Goal: Task Accomplishment & Management: Use online tool/utility

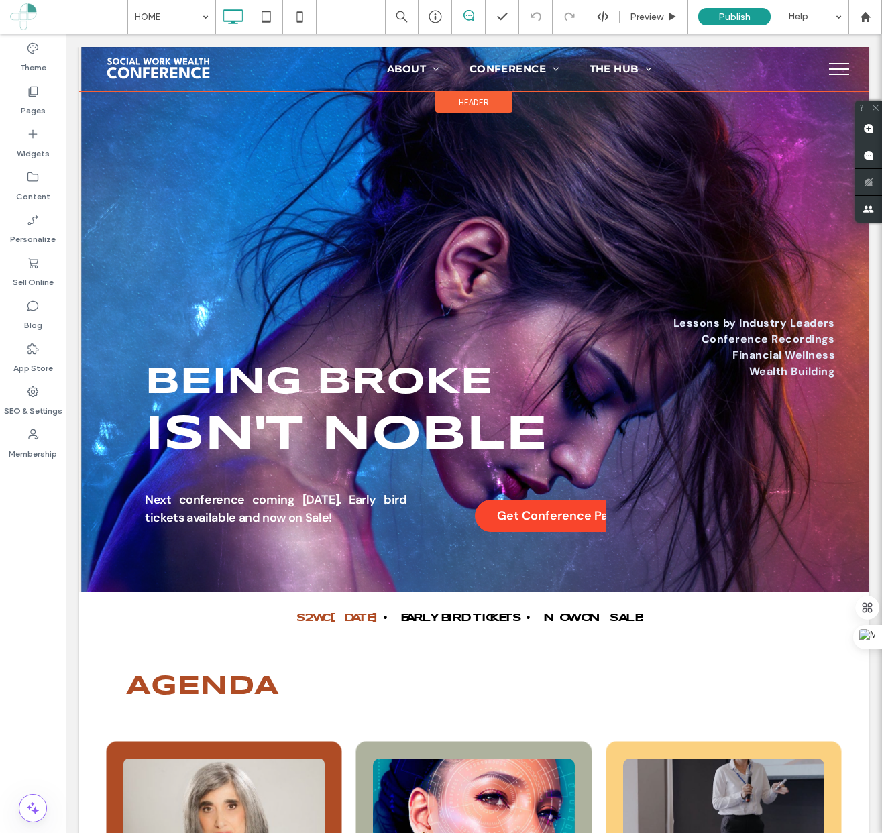
click at [496, 105] on div "Header" at bounding box center [473, 102] width 77 height 22
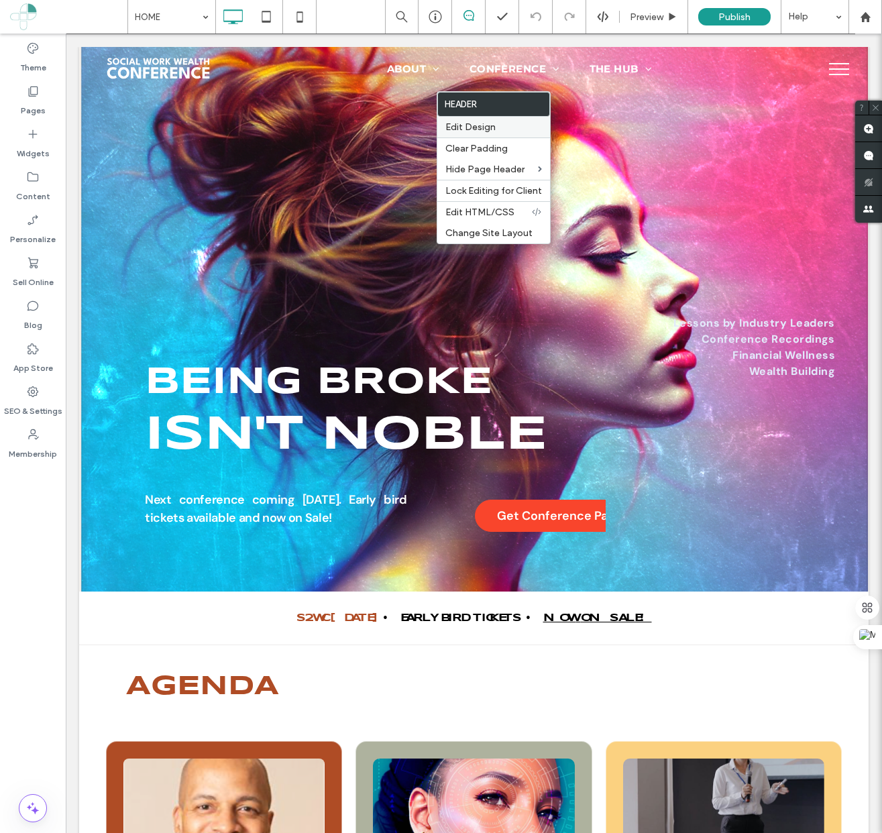
click at [474, 132] on span "Edit Design" at bounding box center [471, 126] width 50 height 11
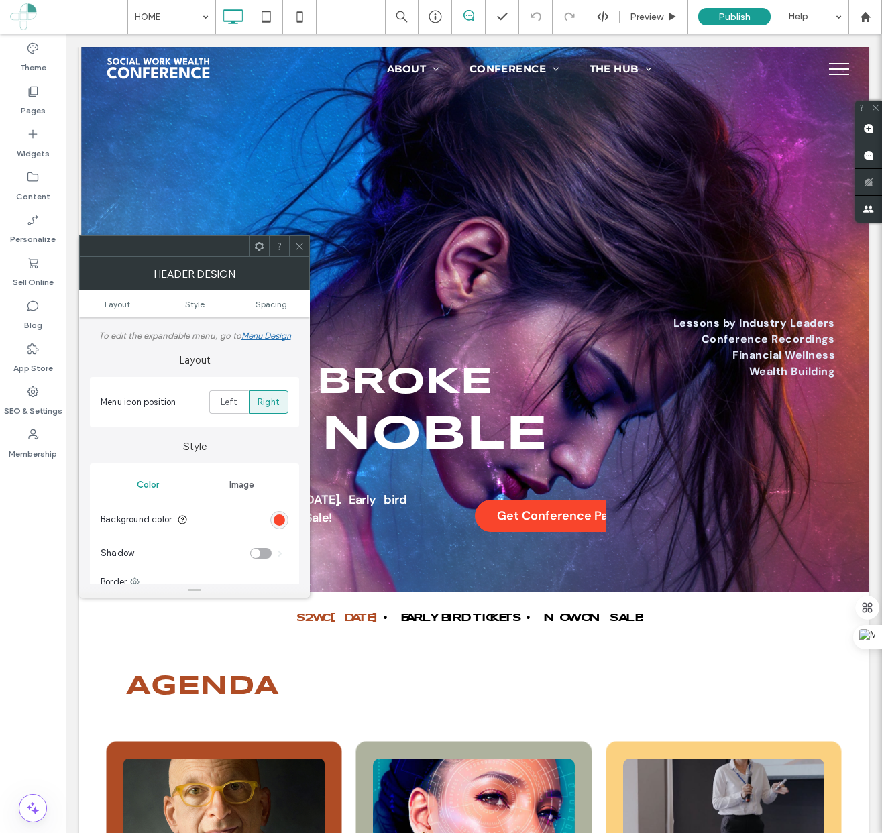
click at [301, 246] on icon at bounding box center [300, 247] width 10 height 10
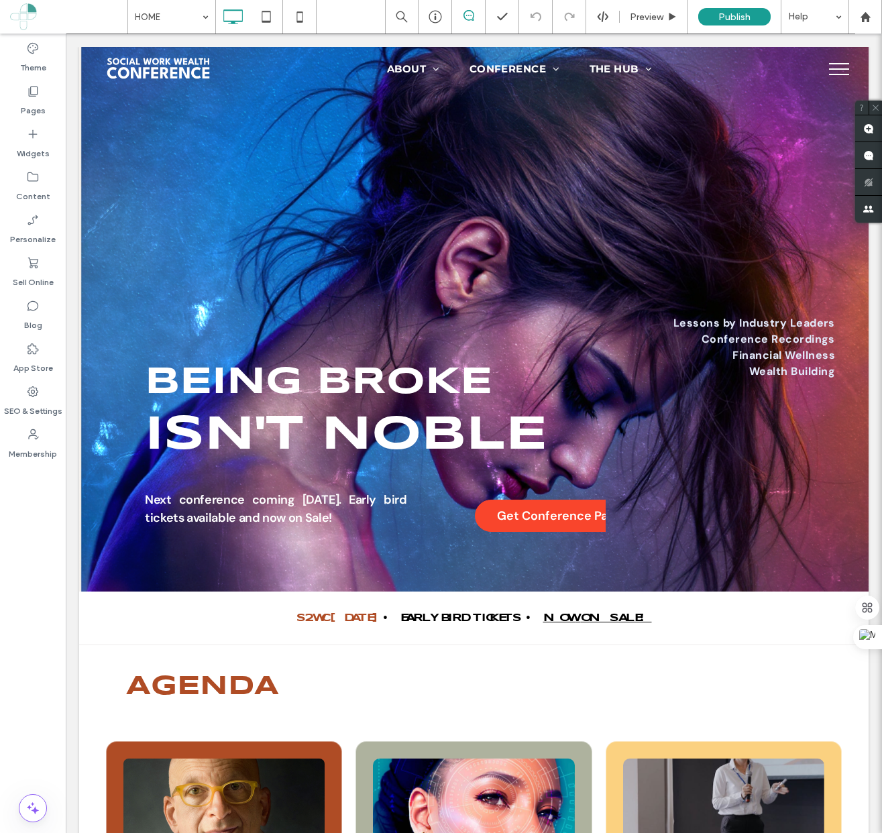
click at [855, 62] on button "menu" at bounding box center [839, 69] width 35 height 35
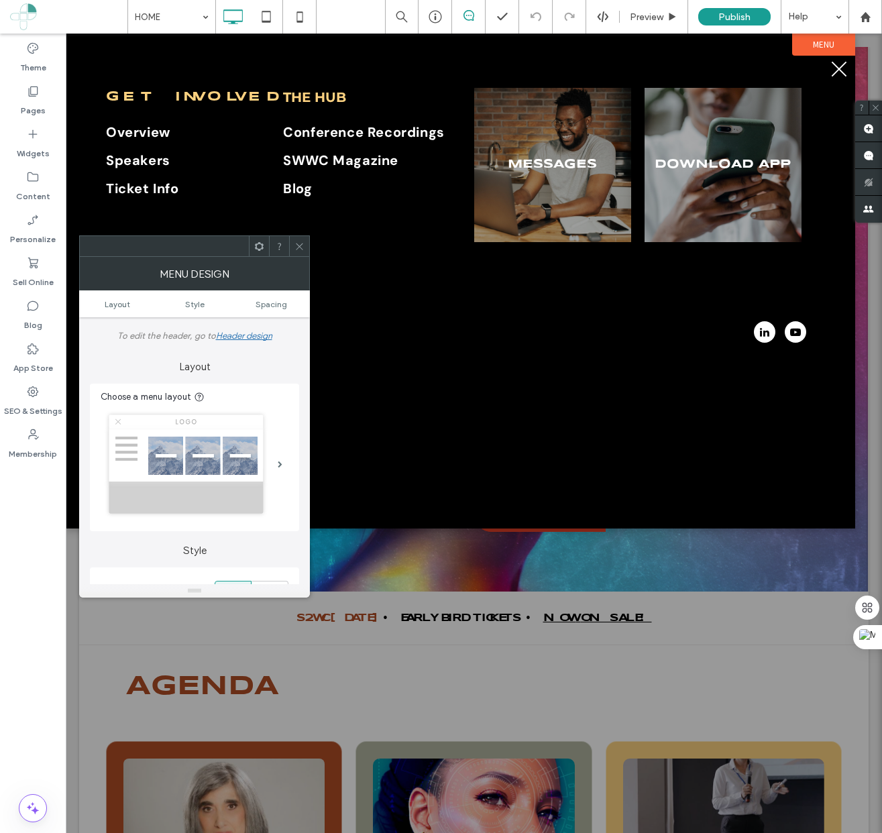
click at [827, 42] on label "Menu" at bounding box center [823, 45] width 63 height 22
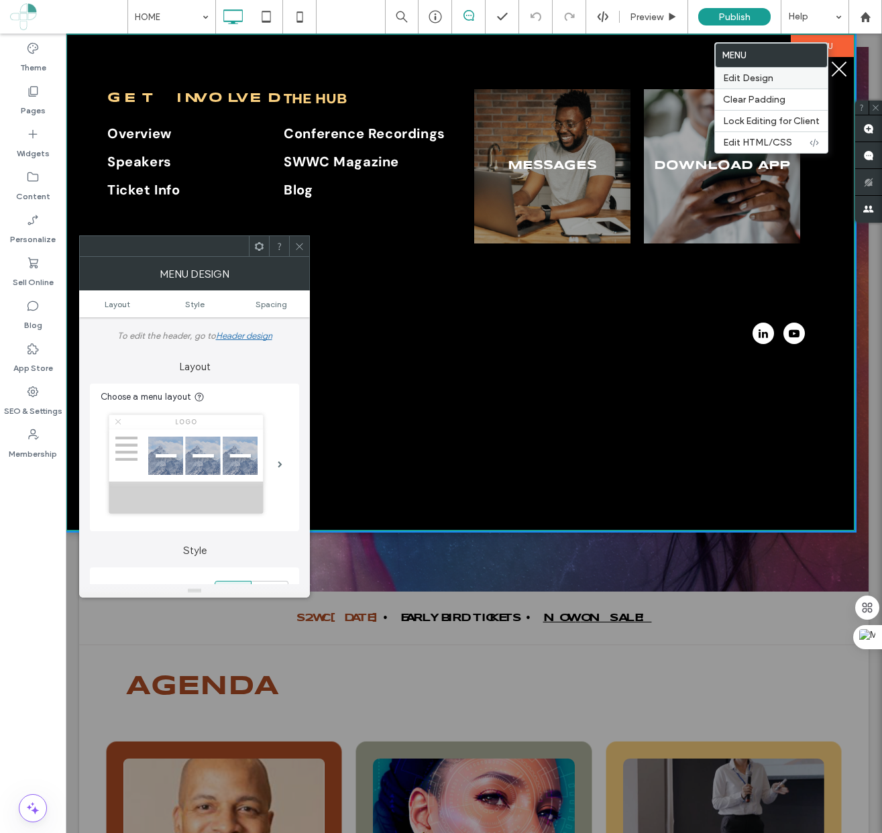
click at [784, 80] on label "Edit Design" at bounding box center [771, 77] width 97 height 11
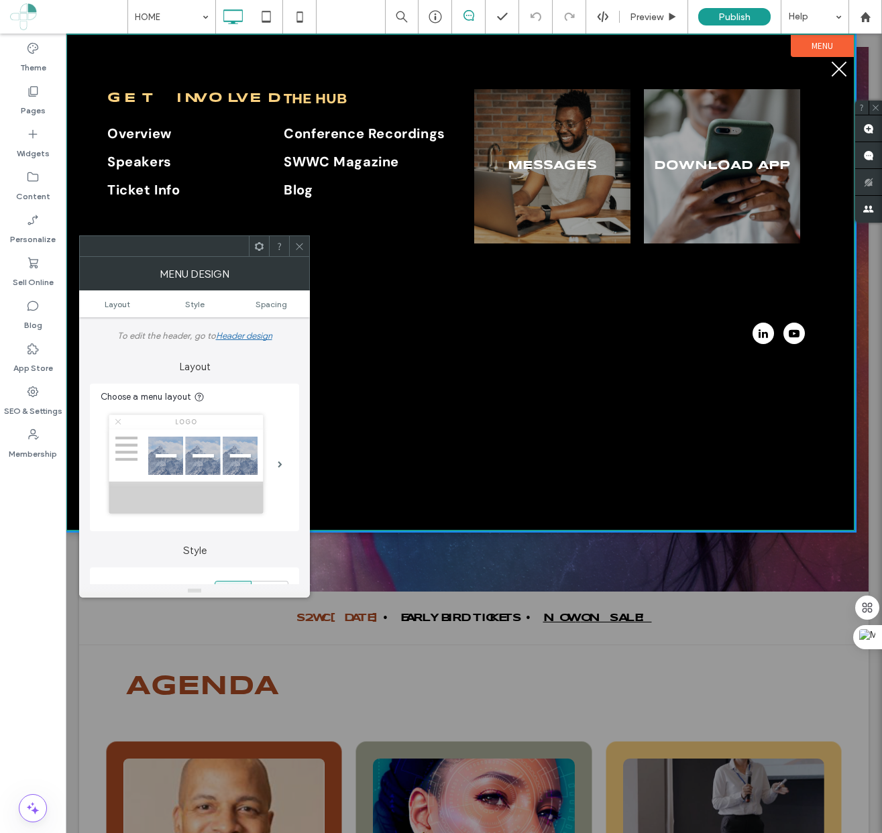
click at [256, 248] on use at bounding box center [259, 246] width 9 height 9
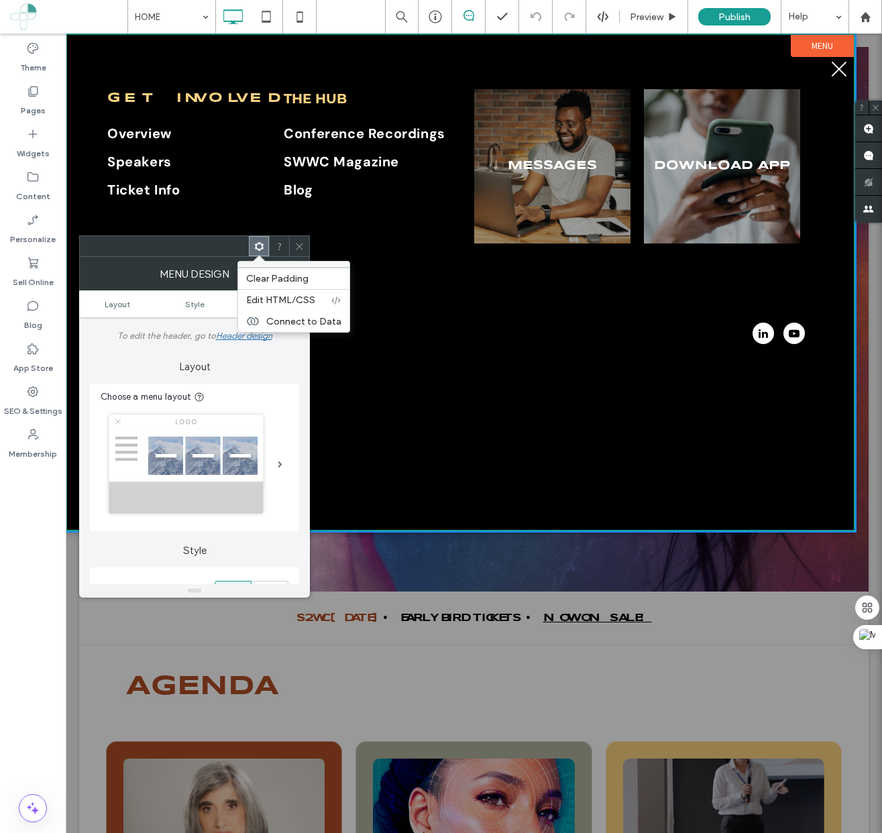
click at [273, 246] on div at bounding box center [279, 246] width 20 height 20
click at [283, 246] on icon at bounding box center [279, 247] width 10 height 10
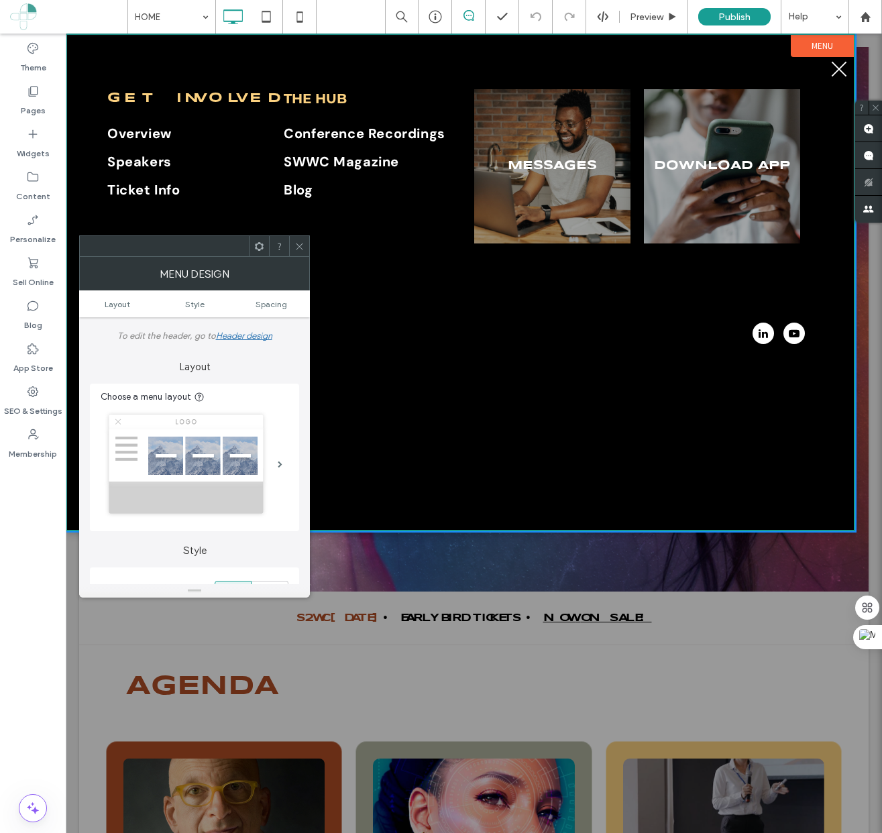
click at [835, 49] on label "Menu" at bounding box center [822, 46] width 63 height 22
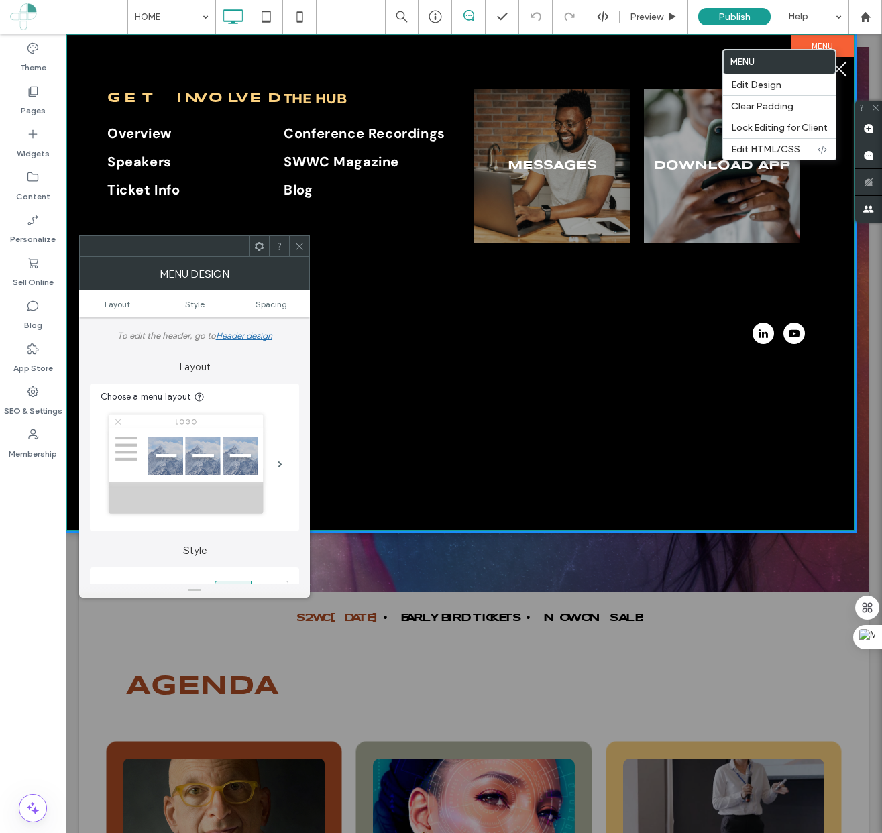
click at [654, 44] on div "Get Involved Overview Speakers Ticket Info ABOUT US Why SWWC Exists Agenda Visi…" at bounding box center [460, 282] width 787 height 495
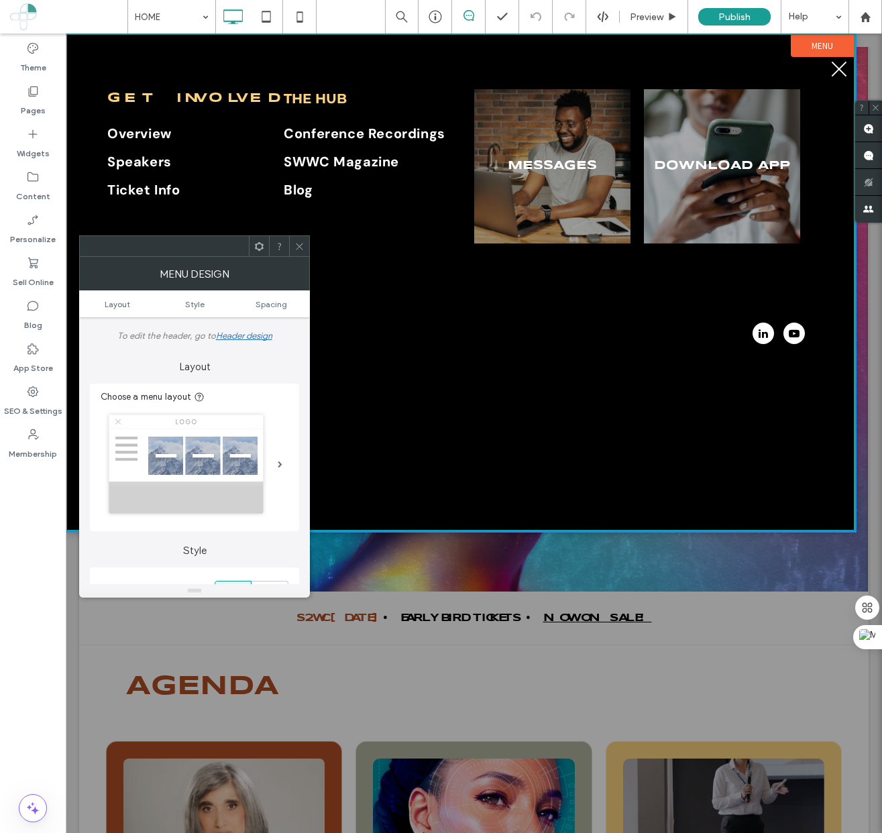
click at [834, 70] on button "menu" at bounding box center [839, 69] width 35 height 35
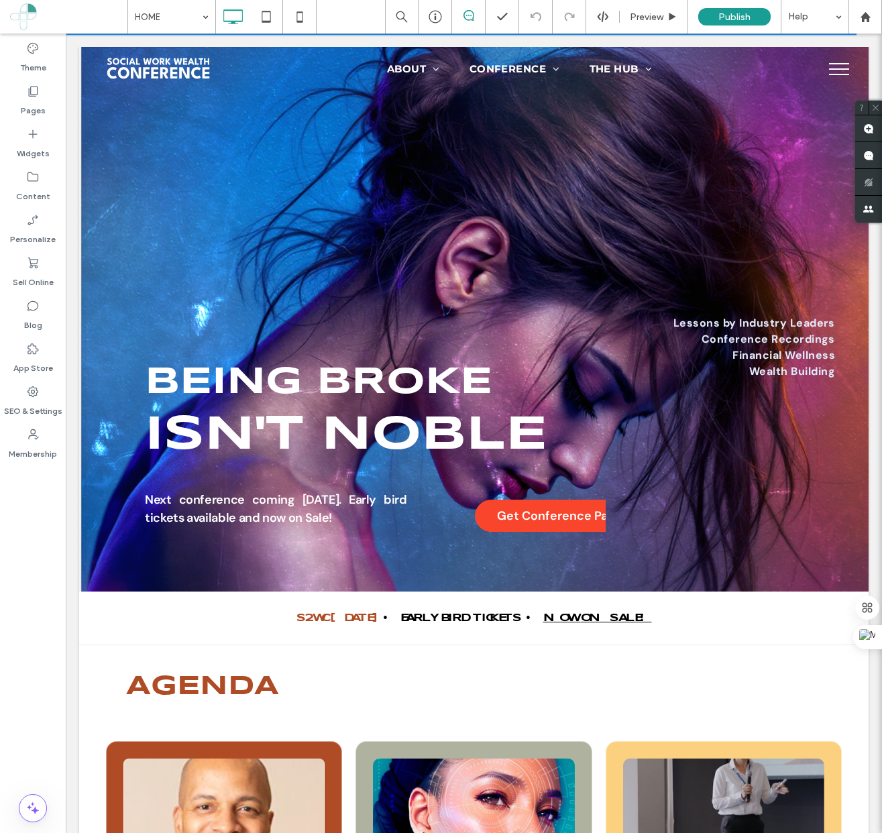
click at [840, 71] on button "menu" at bounding box center [839, 69] width 35 height 35
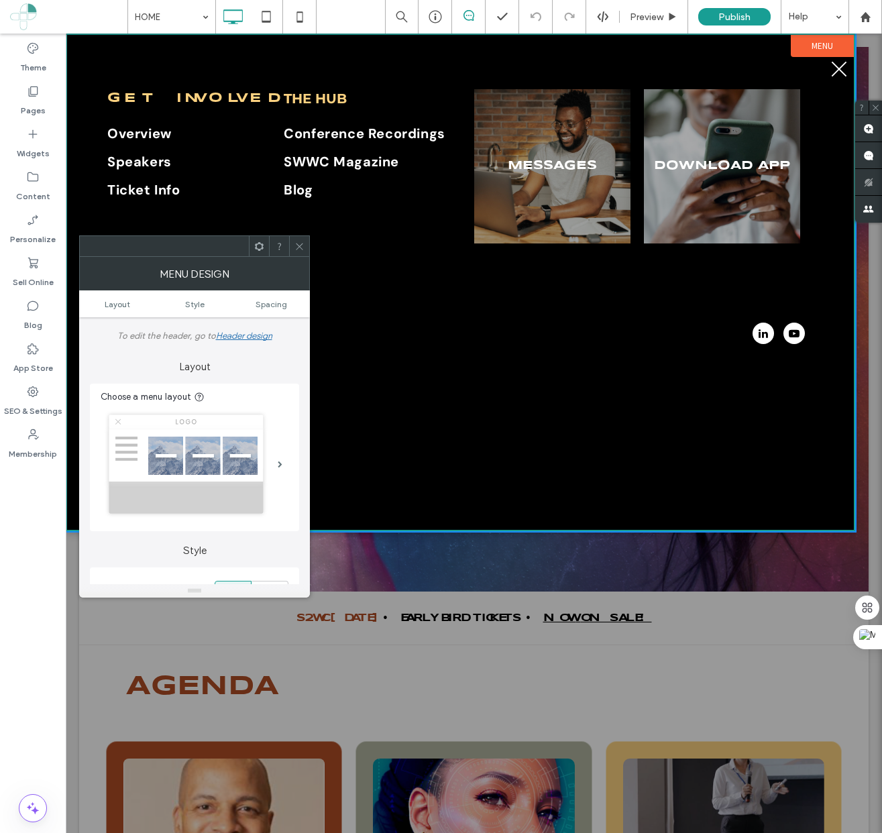
click at [841, 72] on span "menu" at bounding box center [839, 69] width 15 height 15
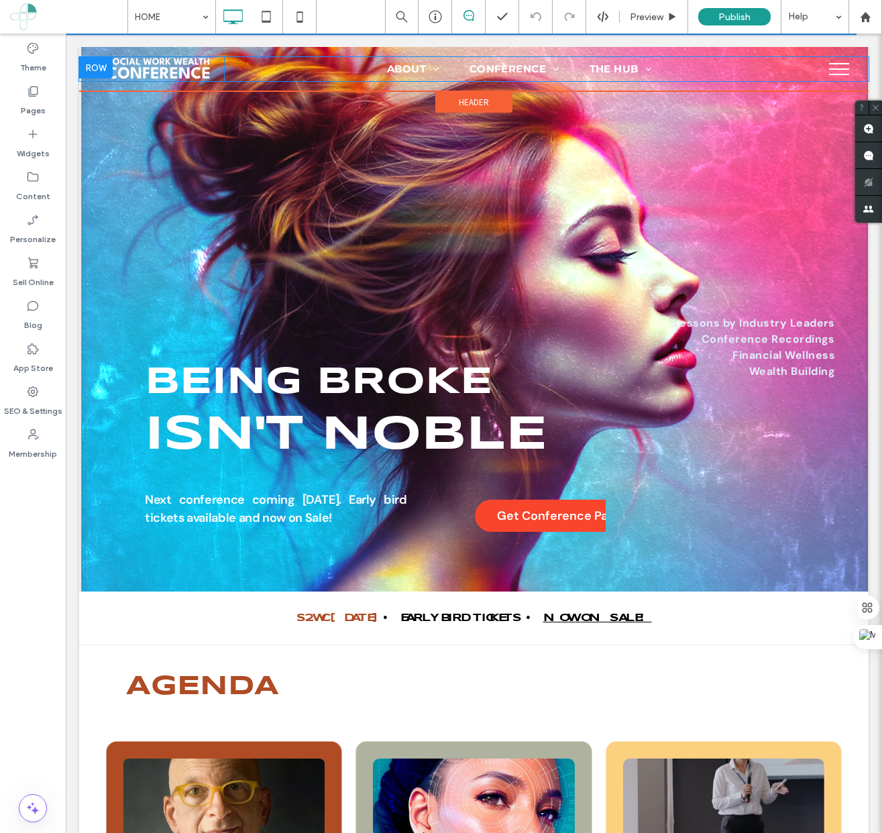
click at [862, 65] on div "Click To Paste ABOUT Why SWWC Exists Meet the Team Impact & Testimonials Partne…" at bounding box center [474, 69] width 790 height 24
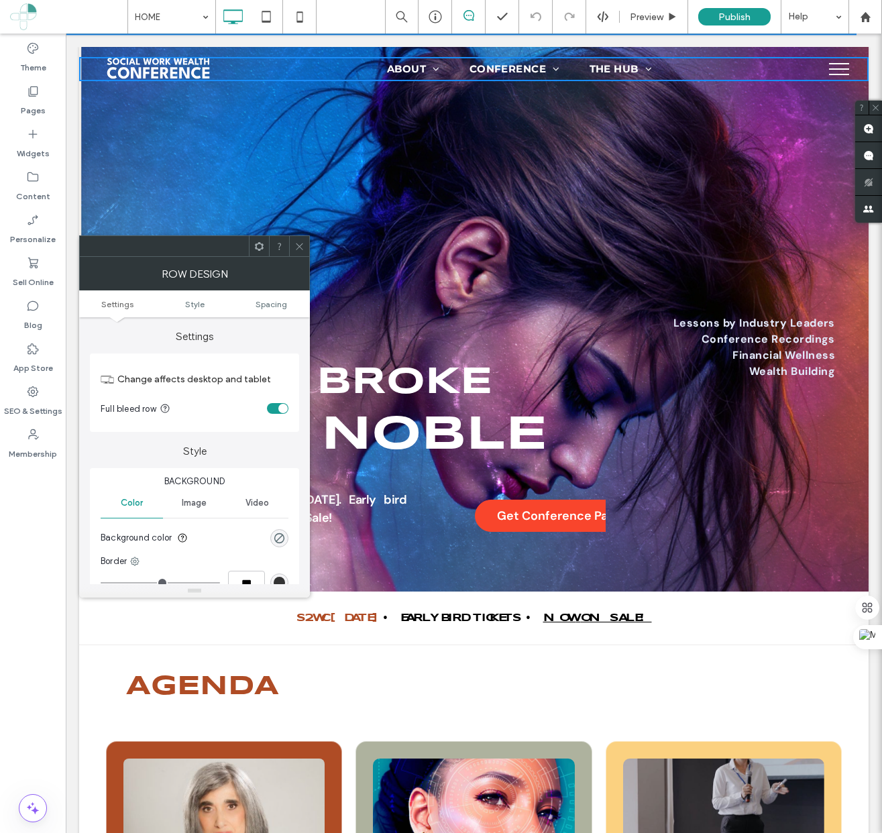
click at [256, 250] on icon at bounding box center [259, 247] width 10 height 10
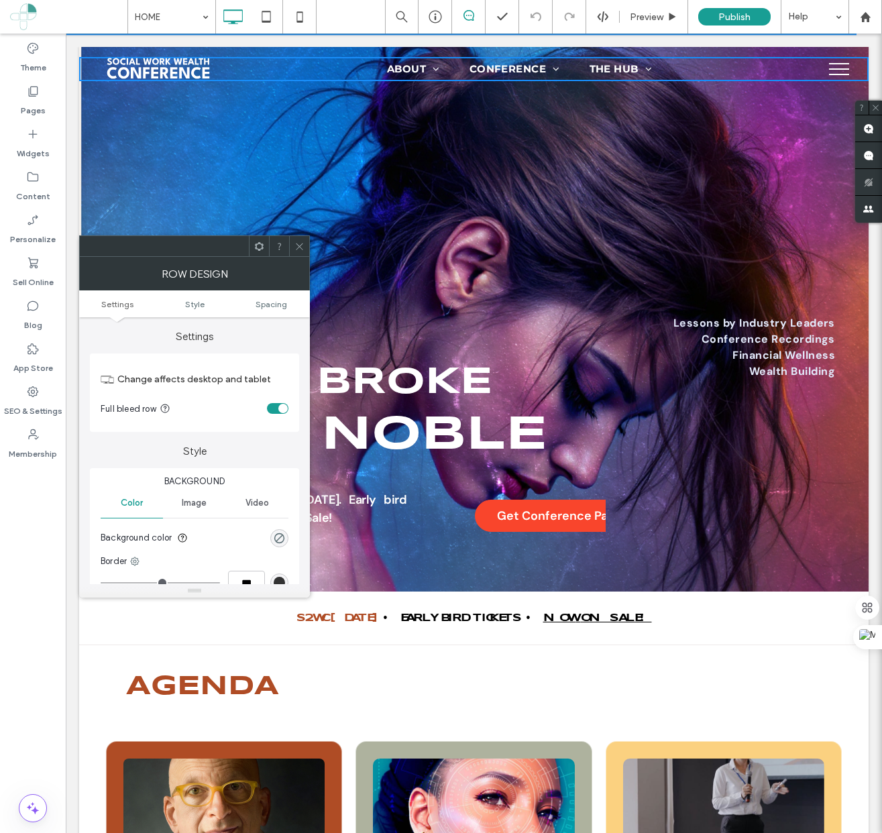
click at [299, 244] on icon at bounding box center [300, 247] width 10 height 10
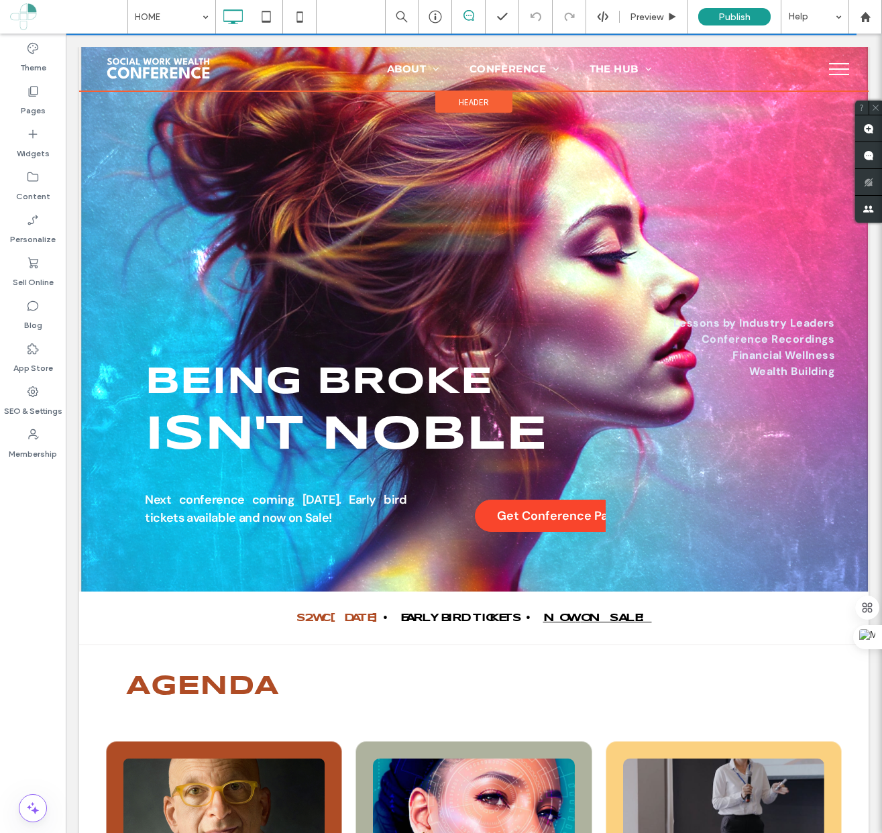
click at [486, 103] on span "Header" at bounding box center [474, 102] width 30 height 11
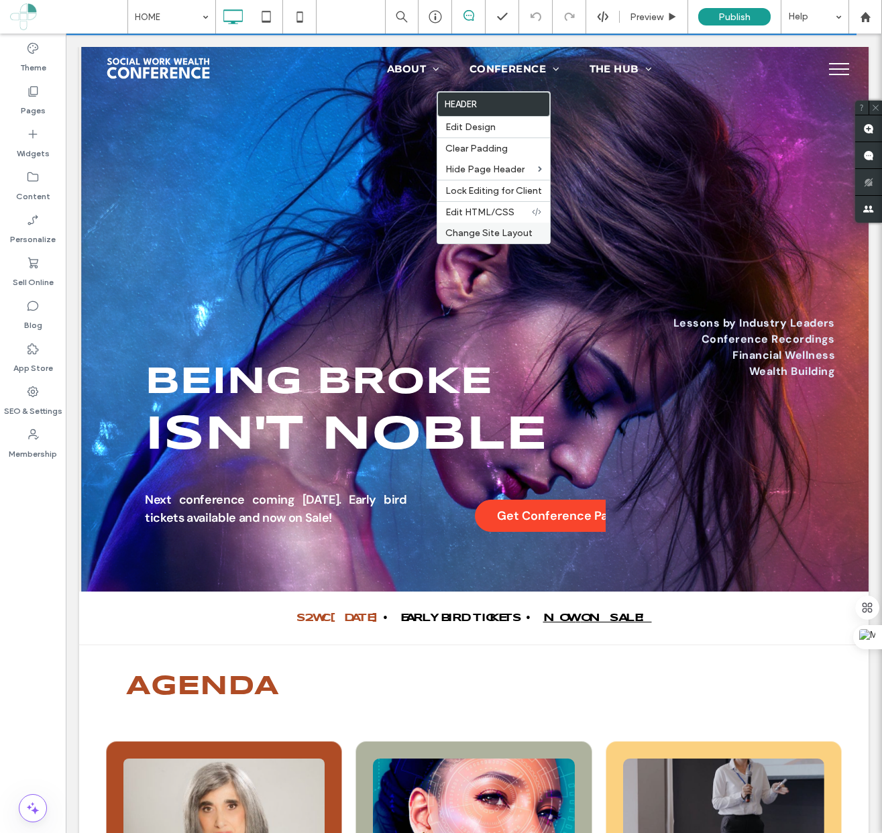
click at [488, 231] on span "Change Site Layout" at bounding box center [489, 232] width 87 height 11
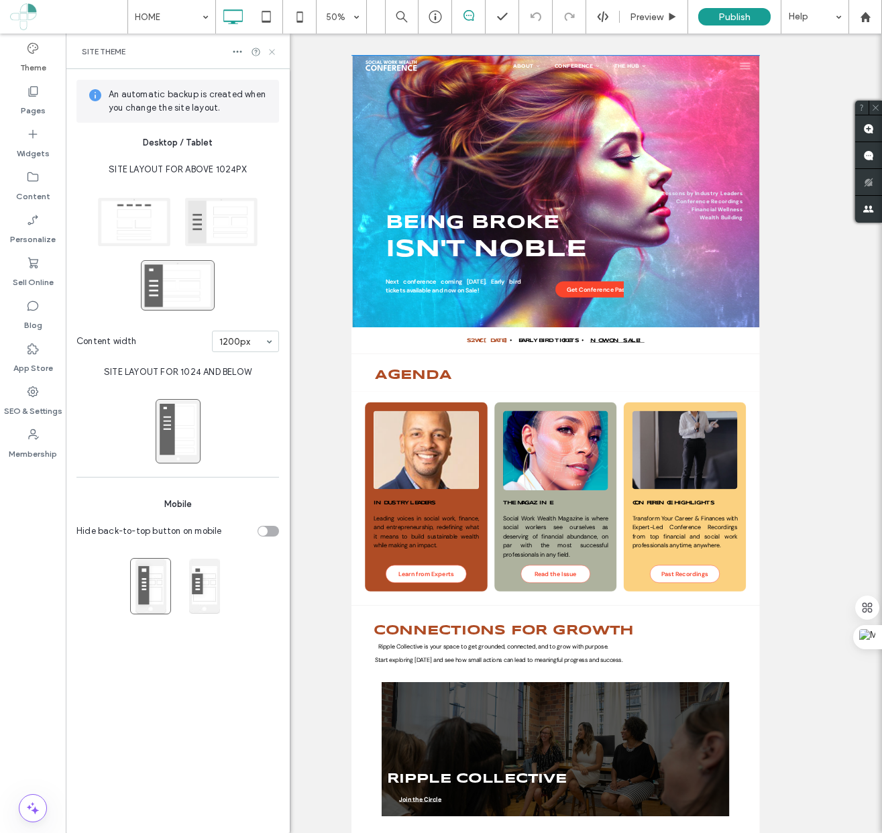
click at [272, 54] on icon at bounding box center [272, 52] width 10 height 10
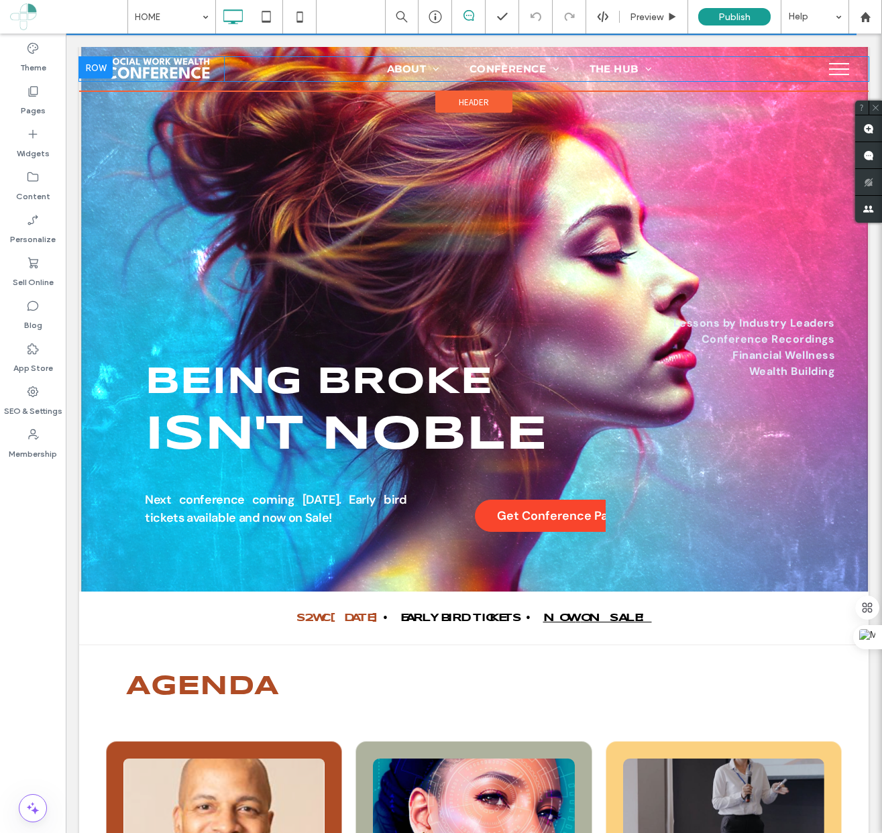
click at [817, 72] on div "Click To Paste ABOUT Why SWWC Exists Meet the Team Impact & Testimonials Partne…" at bounding box center [474, 69] width 790 height 24
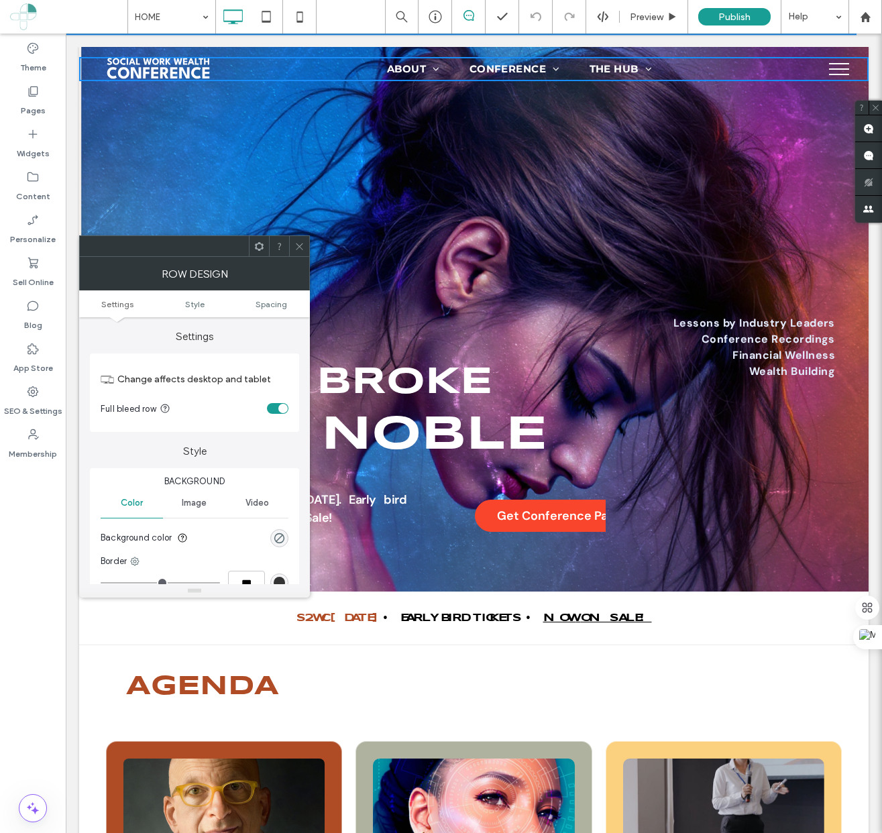
click at [308, 256] on div at bounding box center [194, 246] width 231 height 21
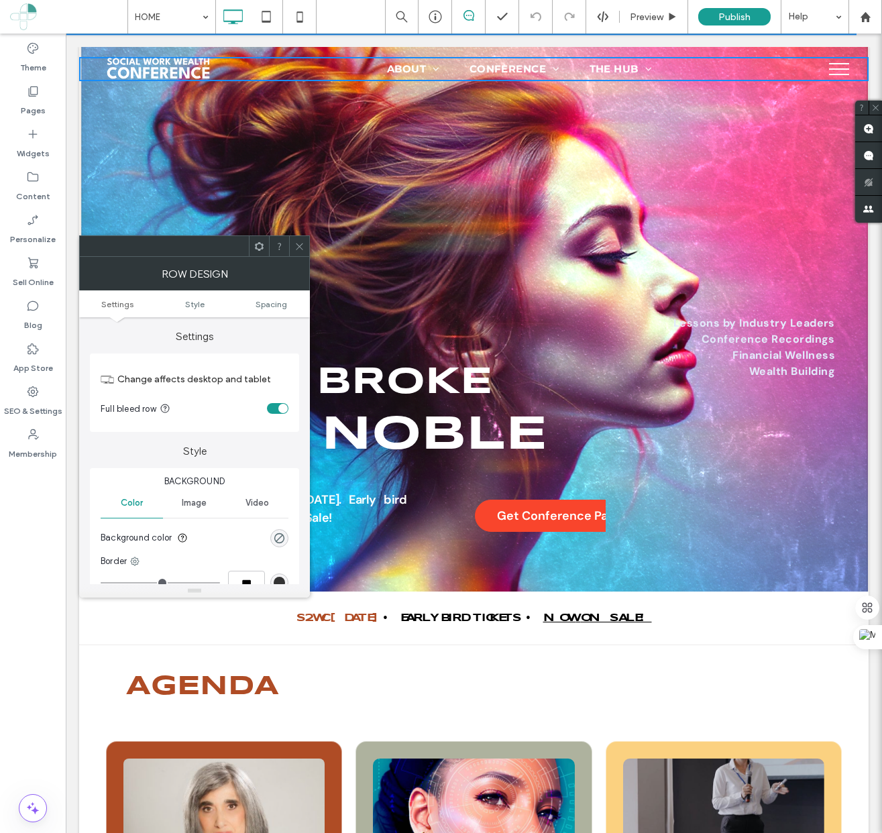
click at [292, 247] on div at bounding box center [299, 246] width 20 height 20
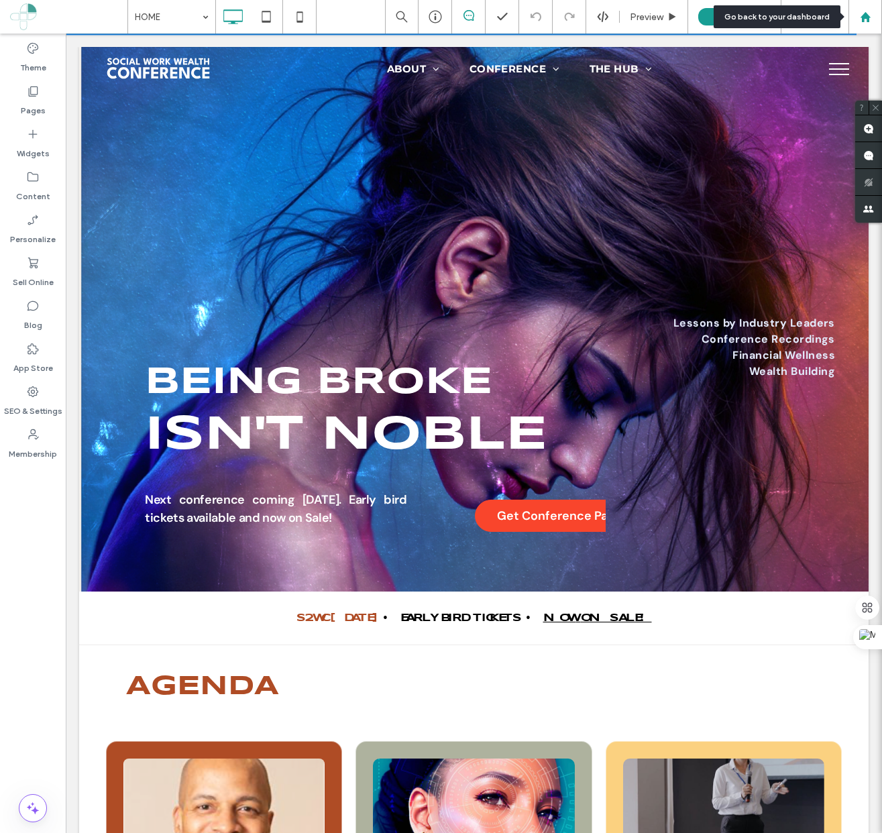
click at [862, 15] on use at bounding box center [865, 16] width 10 height 10
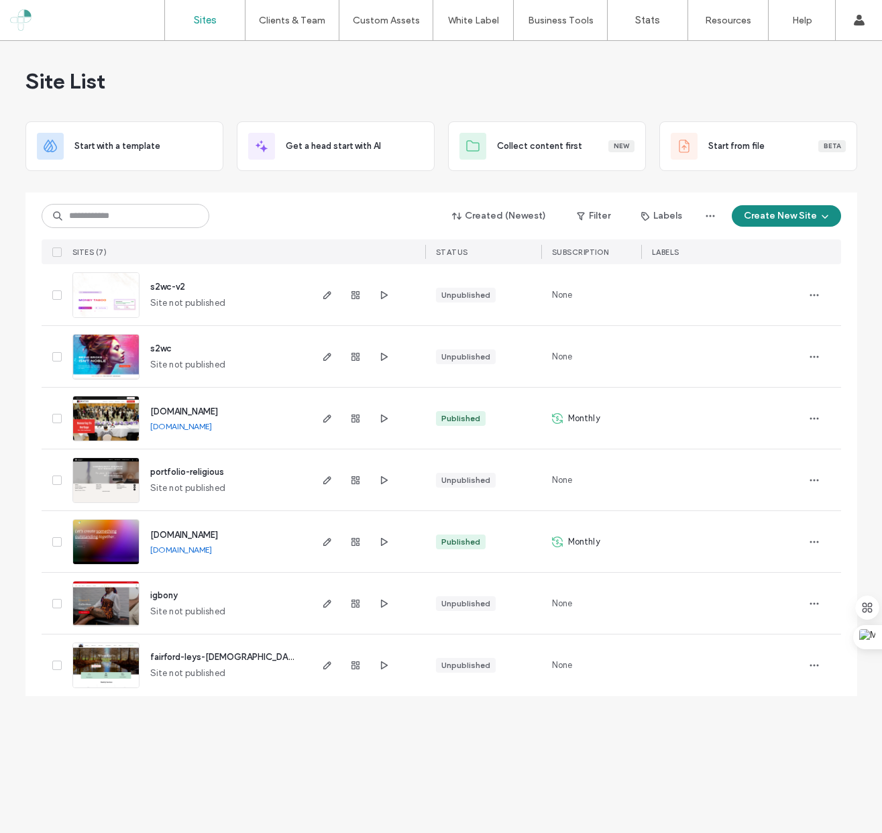
click at [811, 223] on button "Create New Site" at bounding box center [786, 215] width 109 height 21
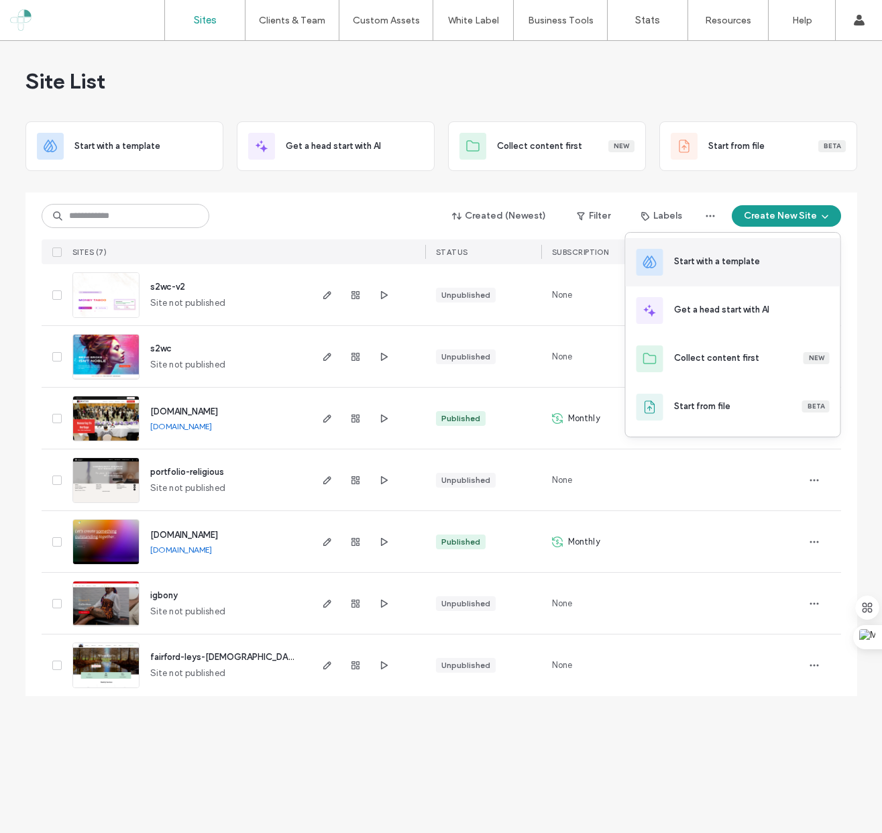
click at [731, 267] on div "Start with a template" at bounding box center [717, 261] width 86 height 13
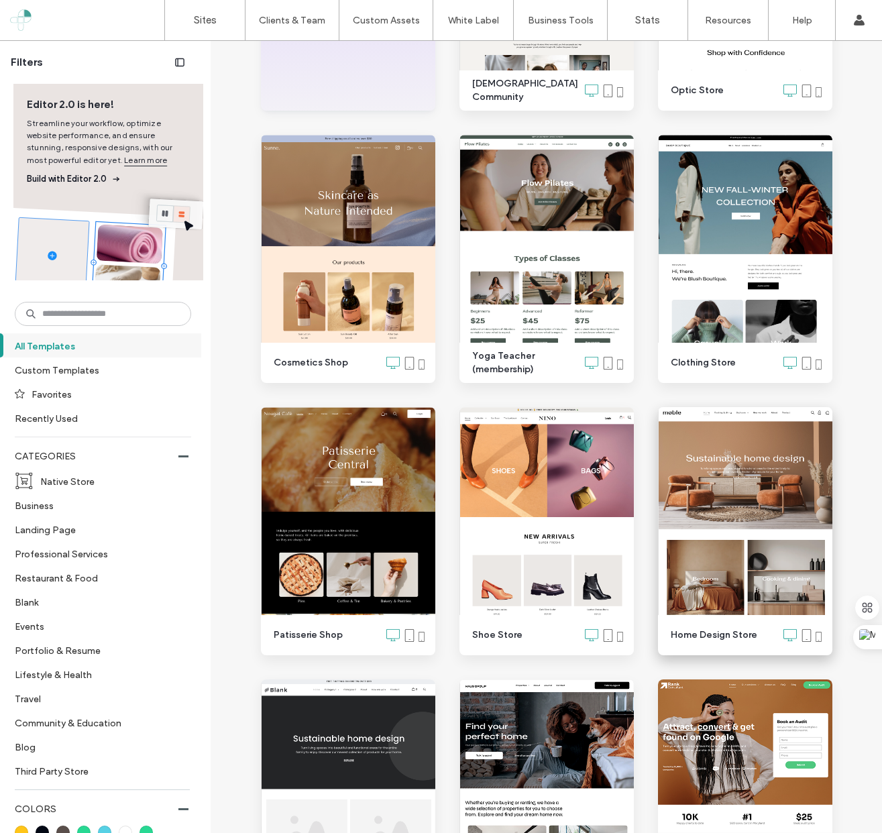
scroll to position [312, 0]
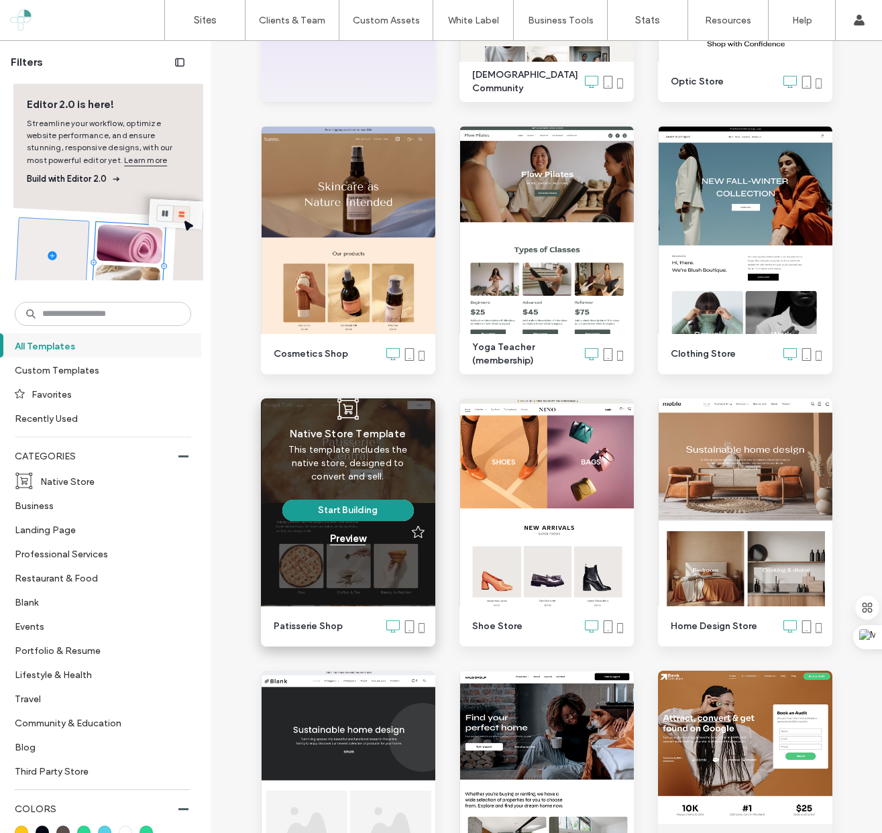
click at [354, 539] on div "Preview" at bounding box center [348, 539] width 36 height 12
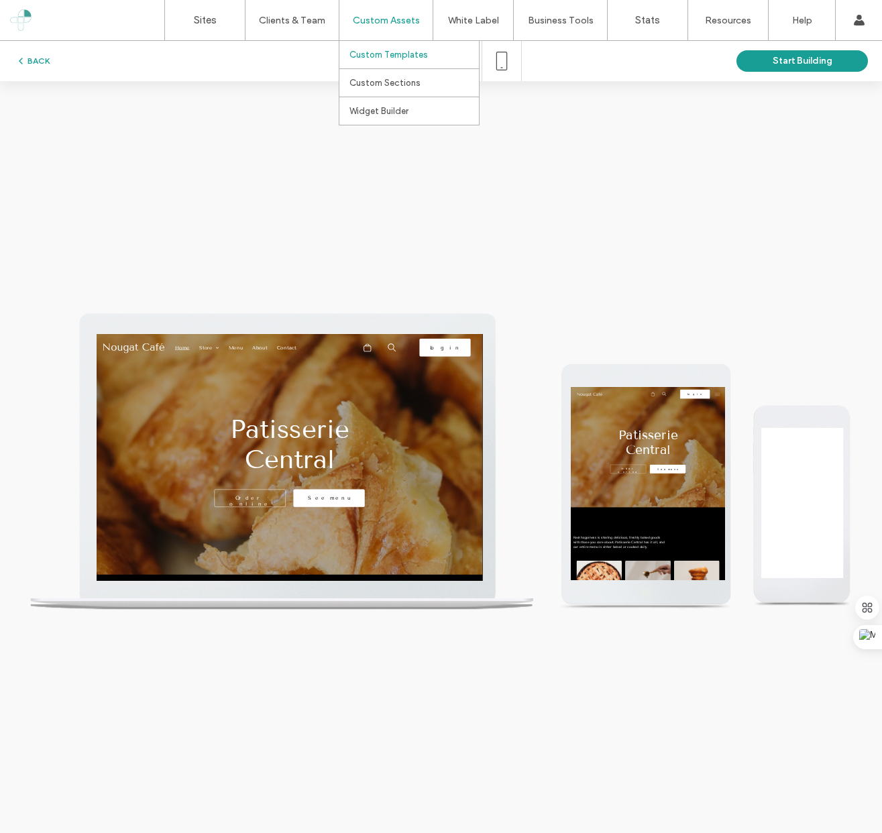
scroll to position [0, 0]
click at [421, 62] on icon at bounding box center [421, 61] width 23 height 23
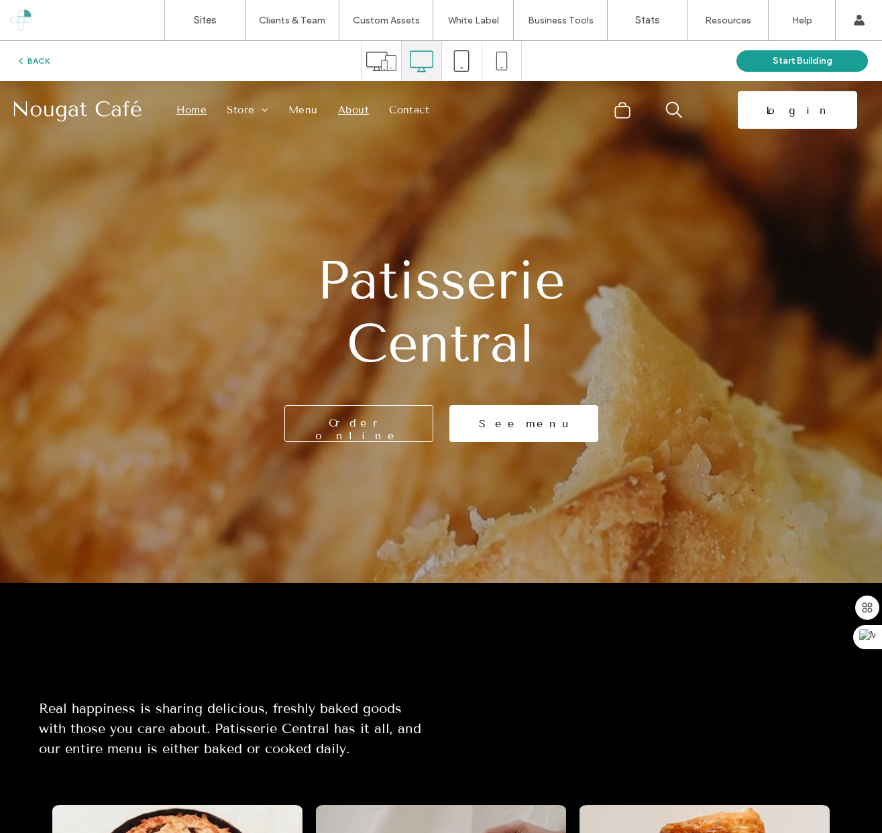
click at [339, 113] on span "About" at bounding box center [353, 110] width 31 height 15
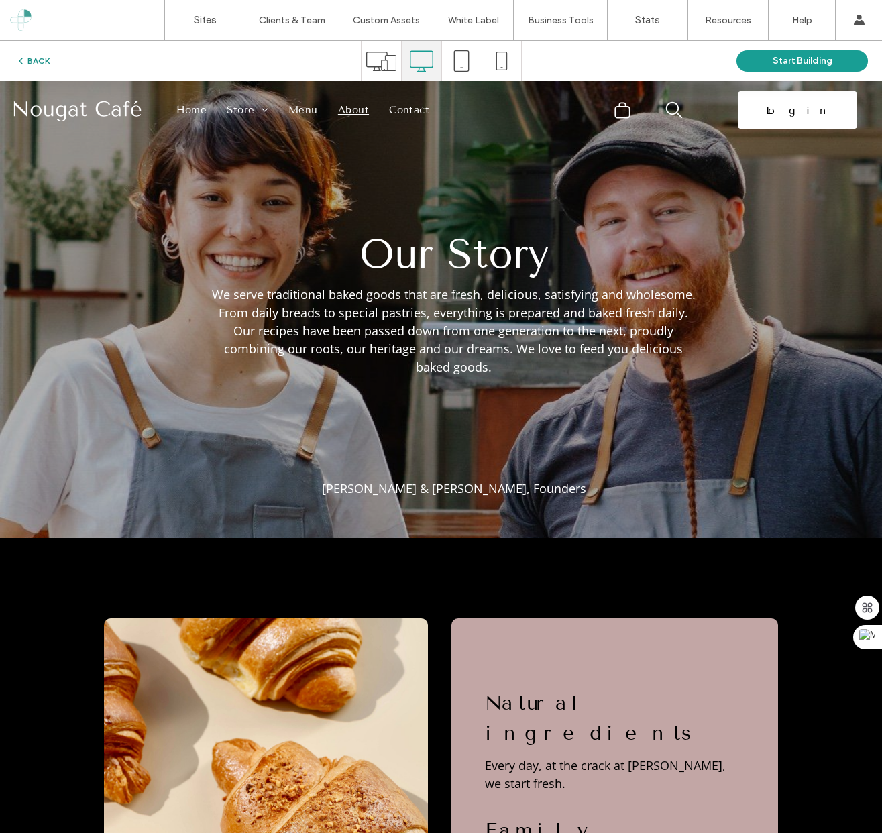
click at [20, 60] on icon "button" at bounding box center [20, 61] width 11 height 11
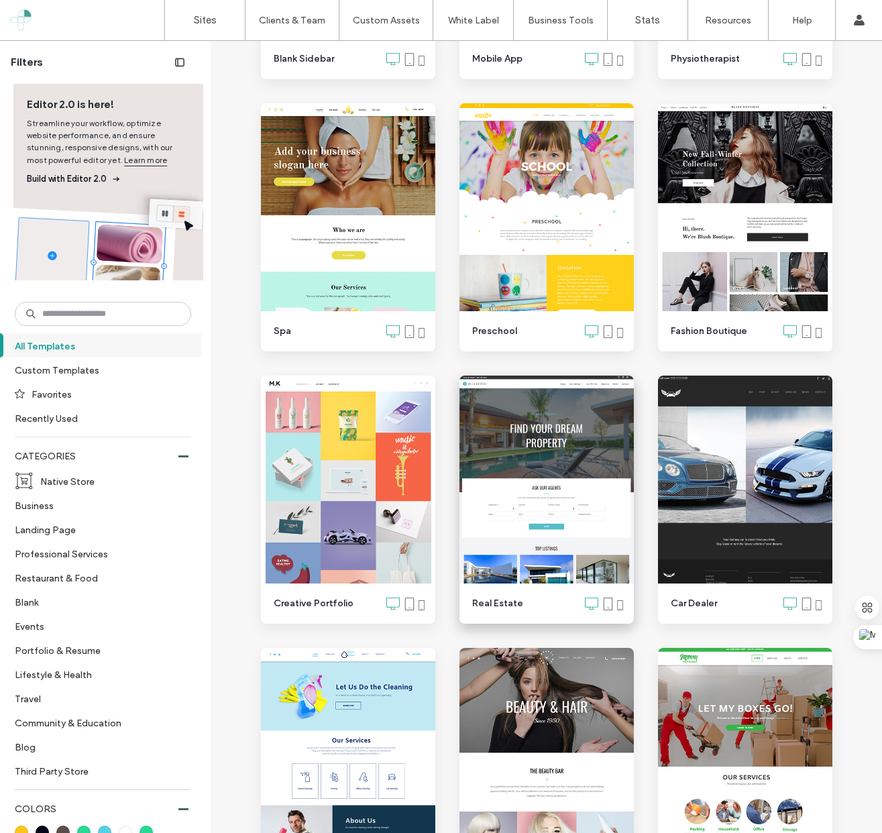
scroll to position [5244, 0]
